Goal: Task Accomplishment & Management: Complete application form

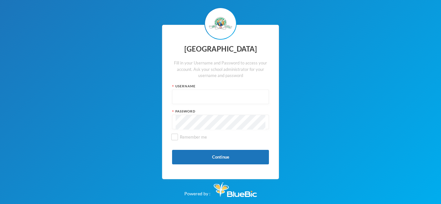
click at [196, 91] on input "text" at bounding box center [221, 97] width 90 height 15
type input "GBENLE [PERSON_NAME]"
click at [175, 135] on input "Remember me" at bounding box center [174, 137] width 7 height 7
click at [172, 137] on input "Remember me" at bounding box center [174, 137] width 7 height 7
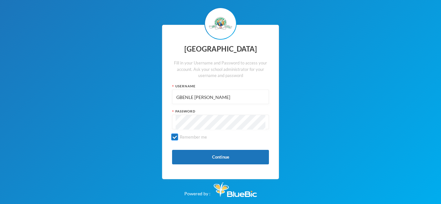
click at [175, 137] on input "Remember me" at bounding box center [174, 137] width 7 height 7
click at [175, 134] on input "Remember me" at bounding box center [174, 137] width 7 height 7
click at [181, 154] on button "Continue" at bounding box center [220, 157] width 97 height 15
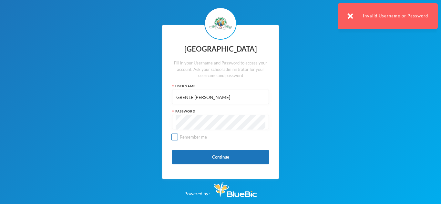
click at [174, 135] on input "Remember me" at bounding box center [174, 137] width 7 height 7
checkbox input "true"
click at [197, 154] on button "Continue" at bounding box center [220, 157] width 97 height 15
